Goal: Transaction & Acquisition: Download file/media

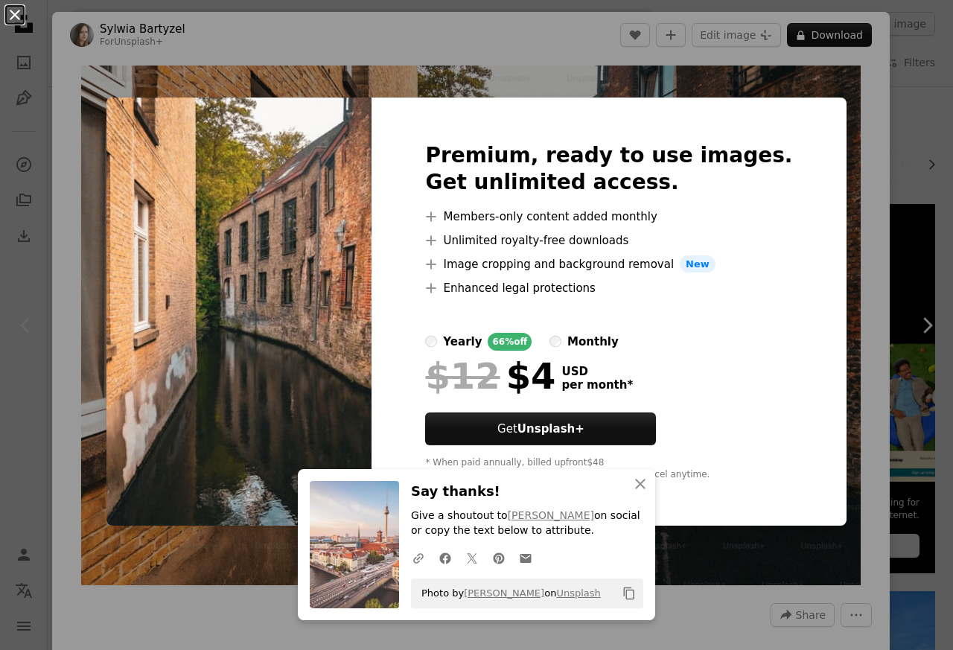
click at [16, 12] on button "An X shape" at bounding box center [15, 15] width 18 height 18
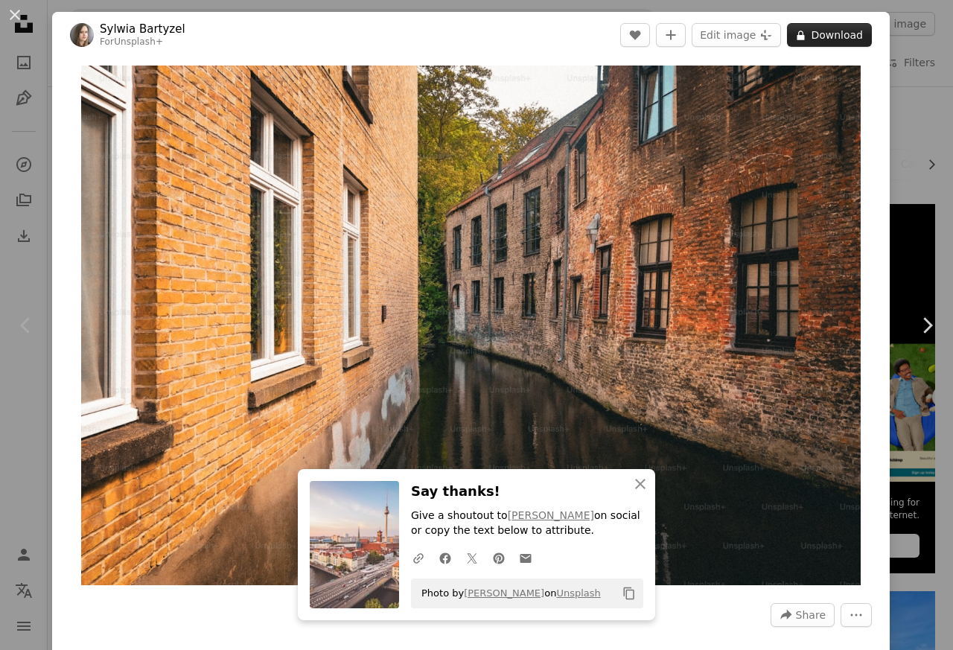
click at [852, 38] on button "A lock Download" at bounding box center [829, 35] width 85 height 24
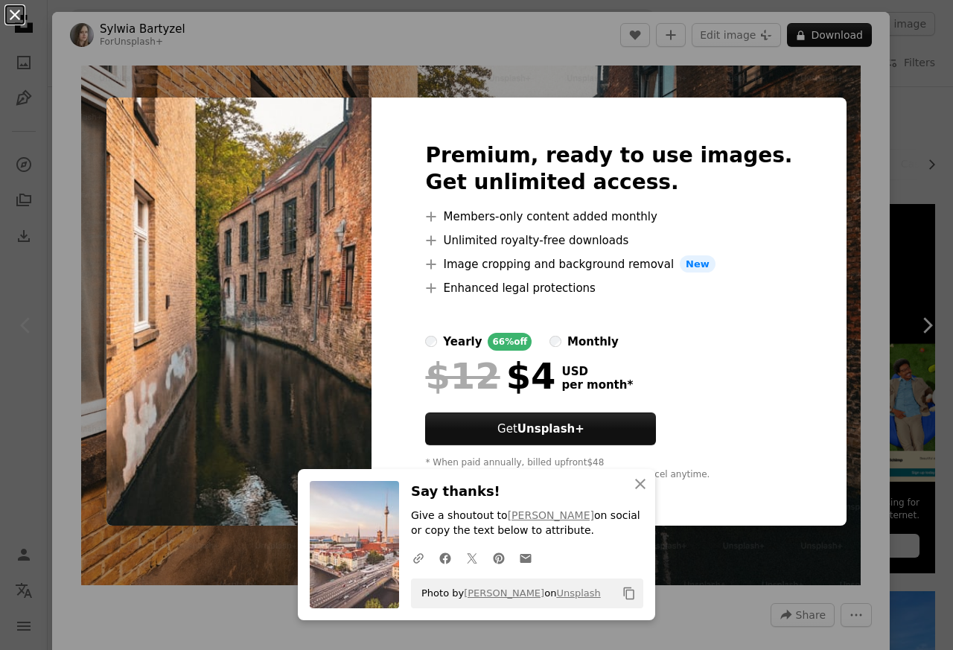
click at [16, 10] on button "An X shape" at bounding box center [15, 15] width 18 height 18
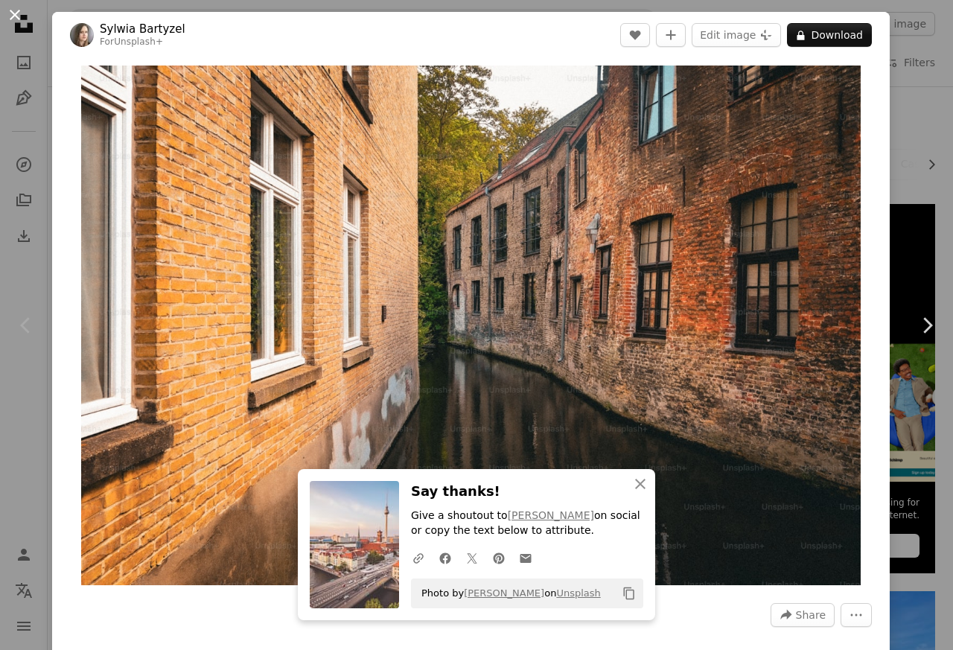
click at [15, 13] on button "An X shape" at bounding box center [15, 15] width 18 height 18
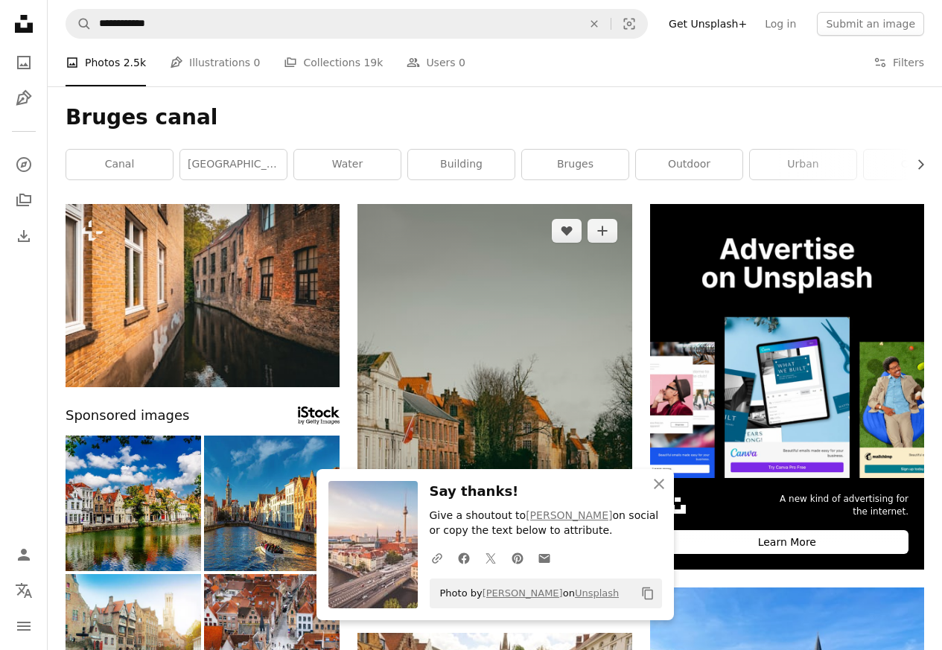
click at [444, 376] on img at bounding box center [494, 409] width 274 height 411
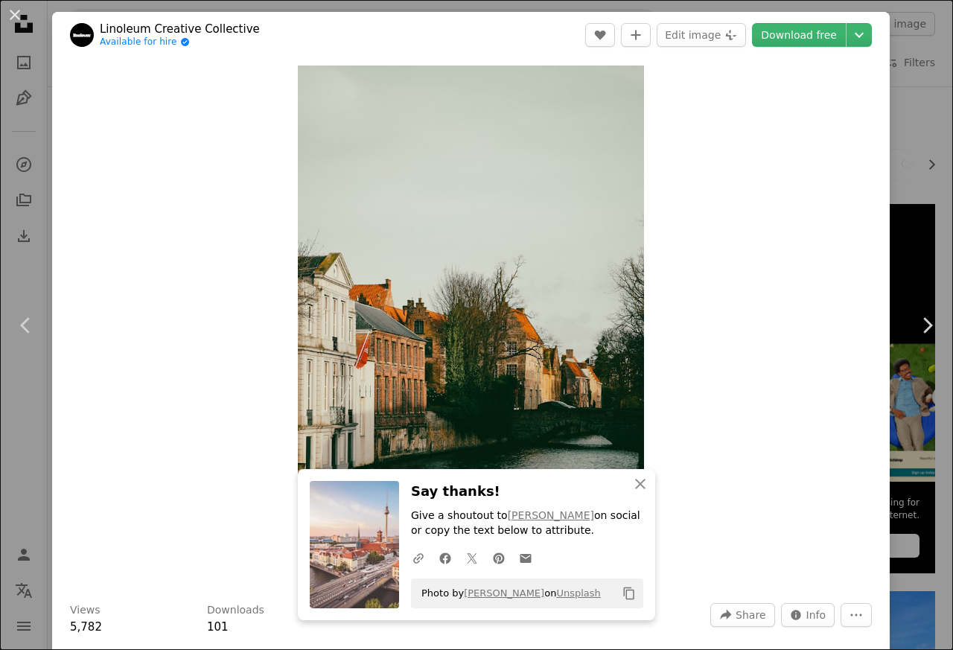
click at [656, 501] on div "Zoom in" at bounding box center [470, 325] width 837 height 534
click at [791, 37] on link "Download free" at bounding box center [799, 35] width 94 height 24
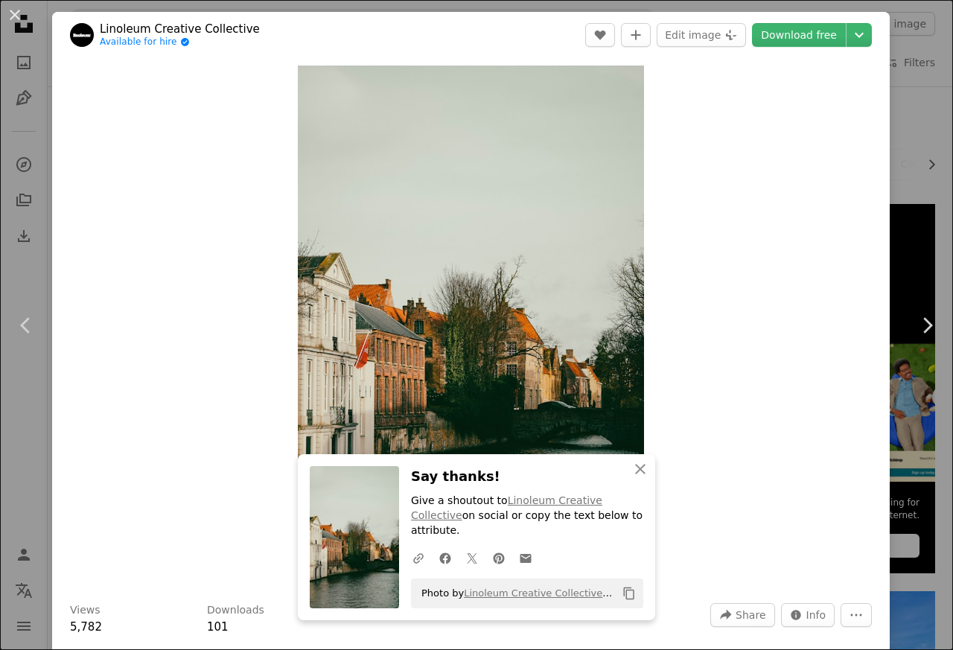
click at [102, 23] on link "Linoleum Creative Collective" at bounding box center [180, 29] width 160 height 15
